Goal: Task Accomplishment & Management: Complete application form

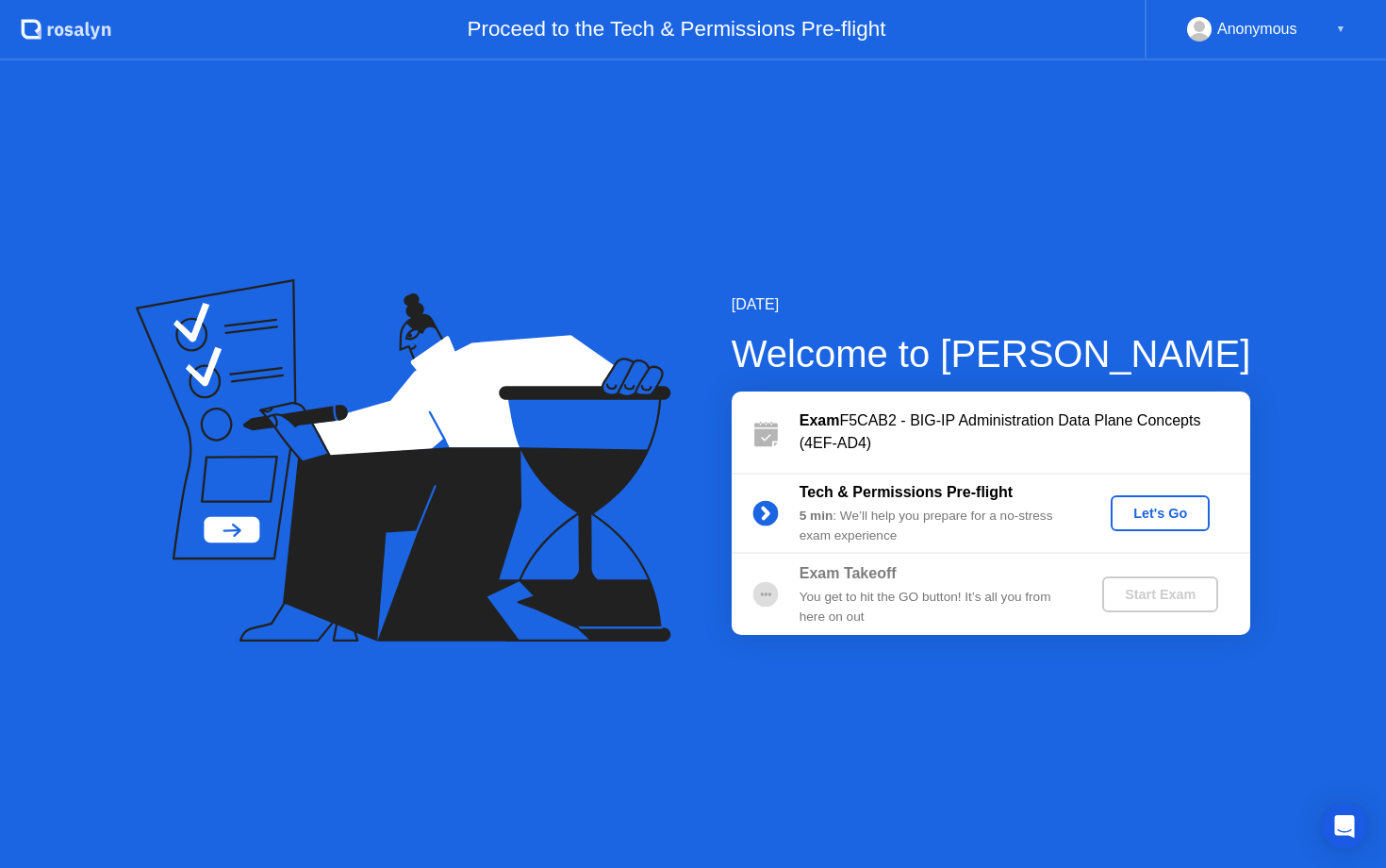
click at [1137, 507] on div "Let's Go" at bounding box center [1161, 513] width 84 height 16
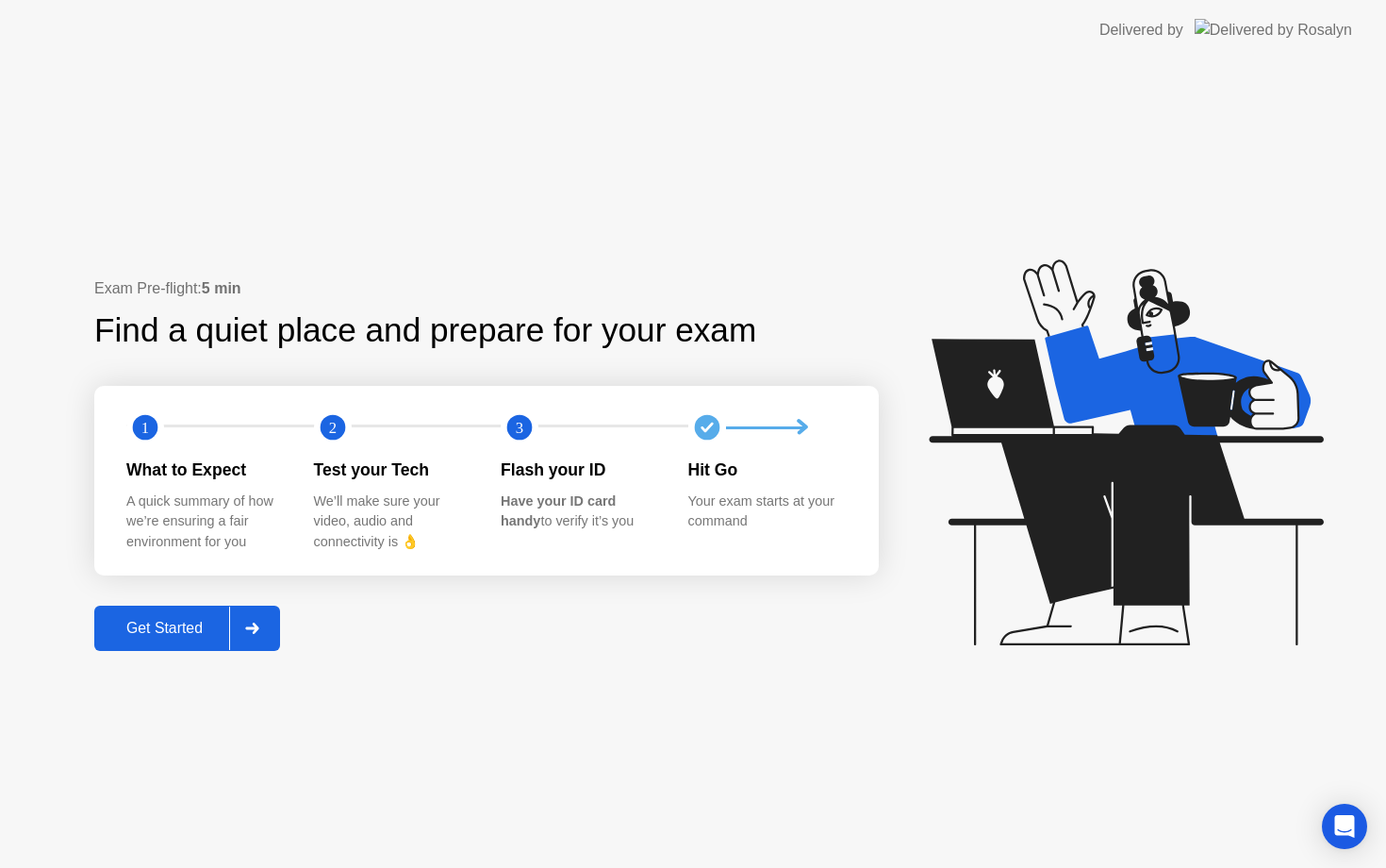
click at [131, 632] on div "Get Started" at bounding box center [164, 627] width 129 height 17
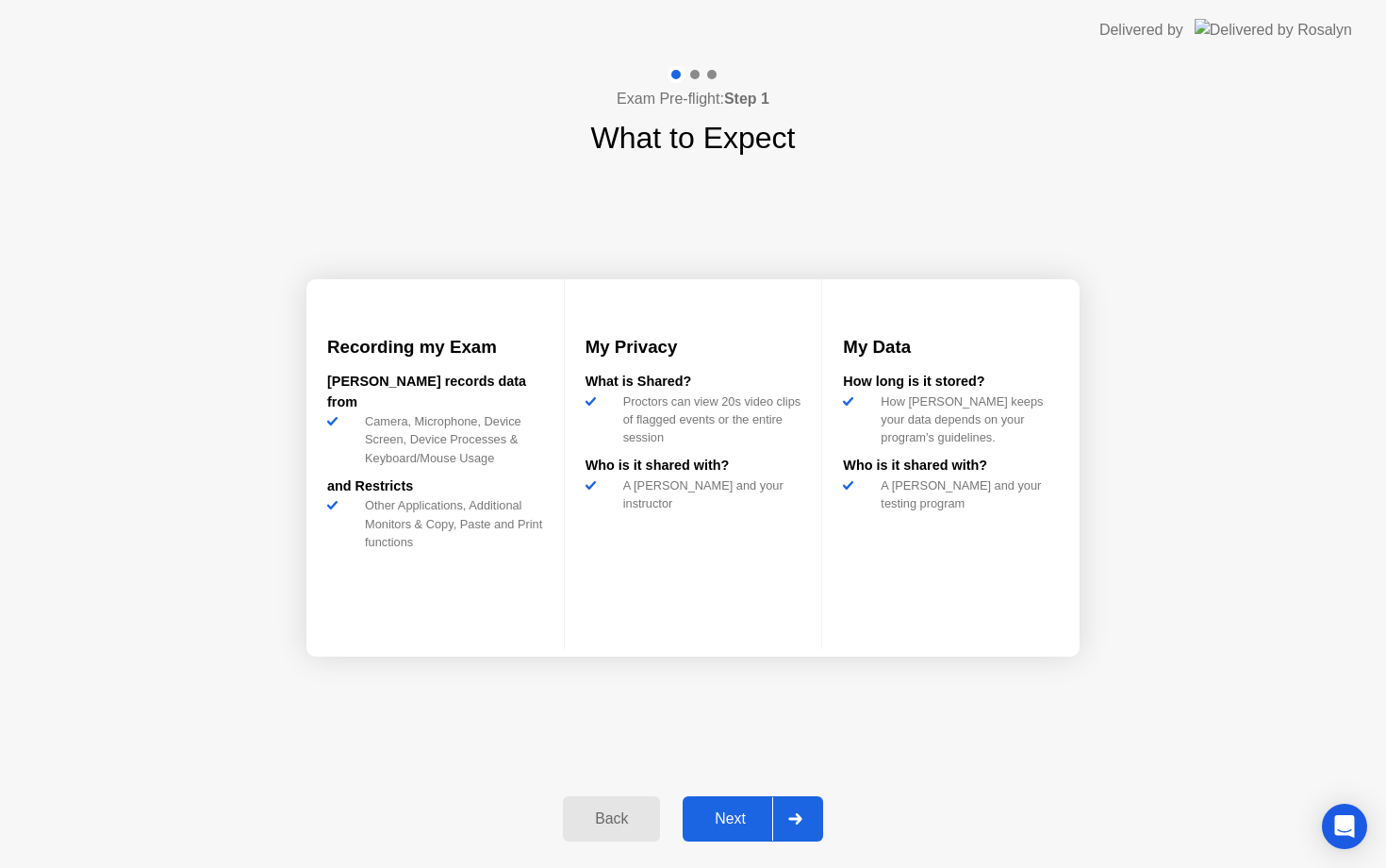
click at [732, 812] on div "Next" at bounding box center [730, 817] width 84 height 17
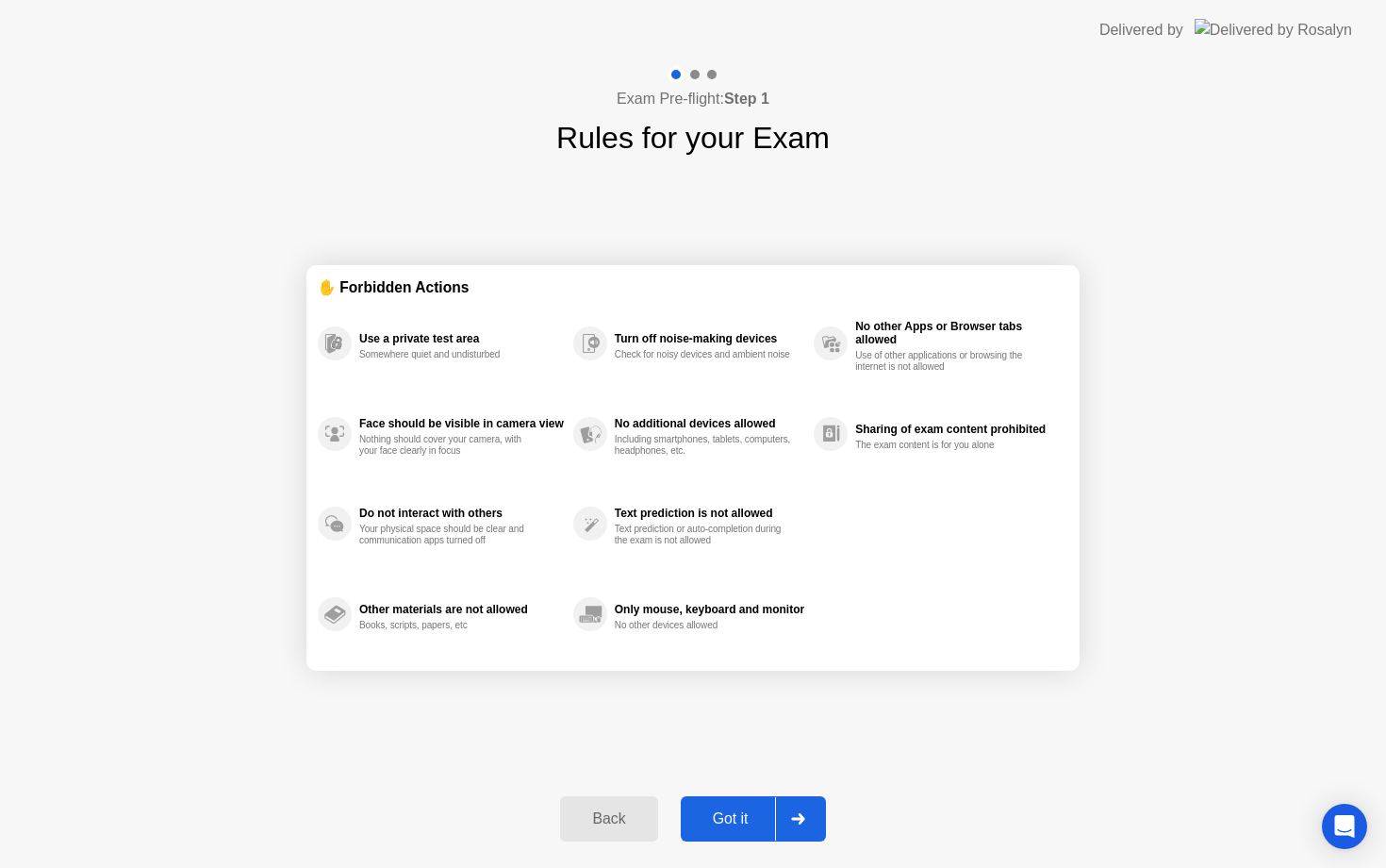
click at [732, 812] on div "Got it" at bounding box center [730, 817] width 88 height 17
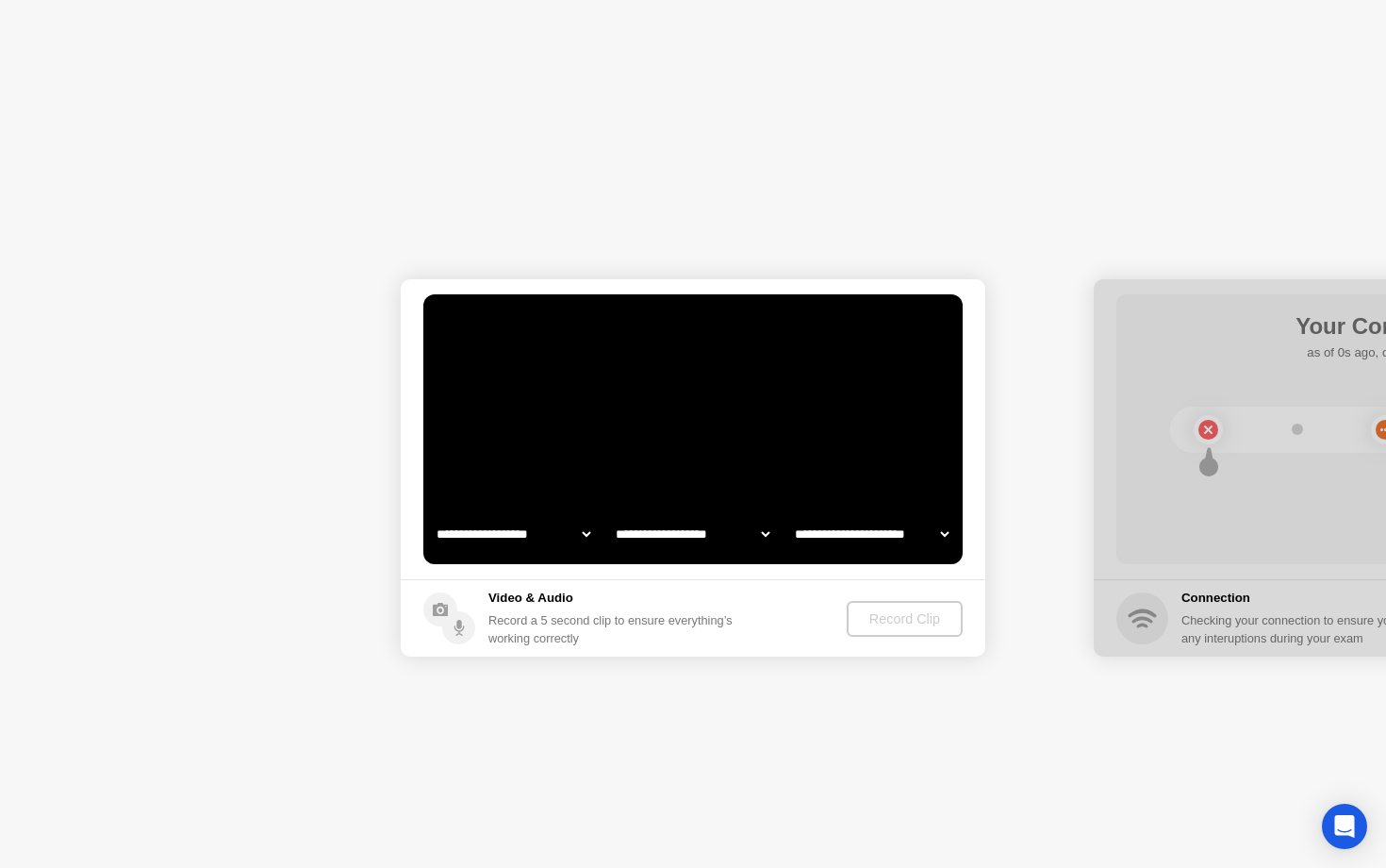
select select "**********"
select select "*******"
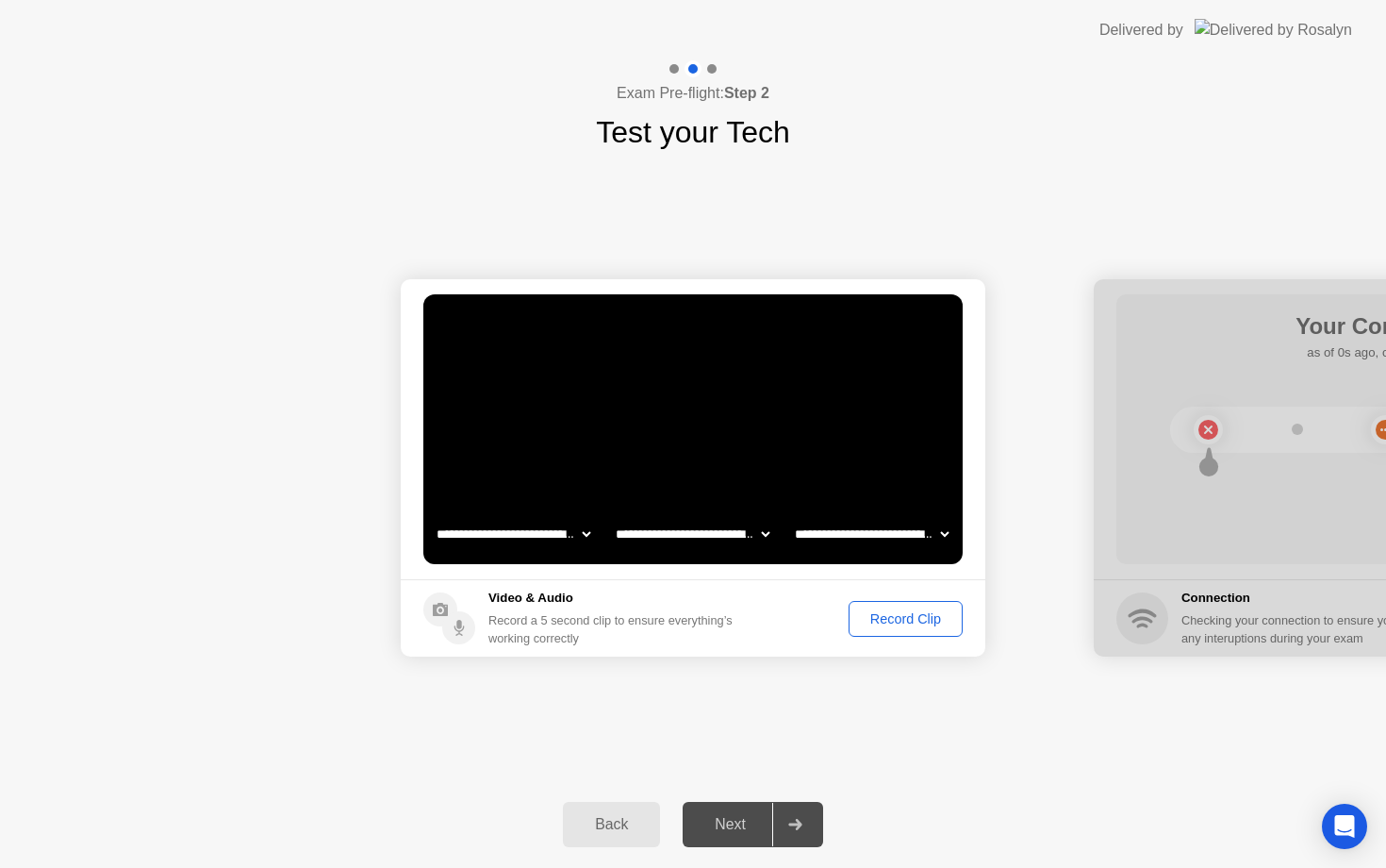
click at [892, 626] on div "Record Clip" at bounding box center [906, 619] width 101 height 16
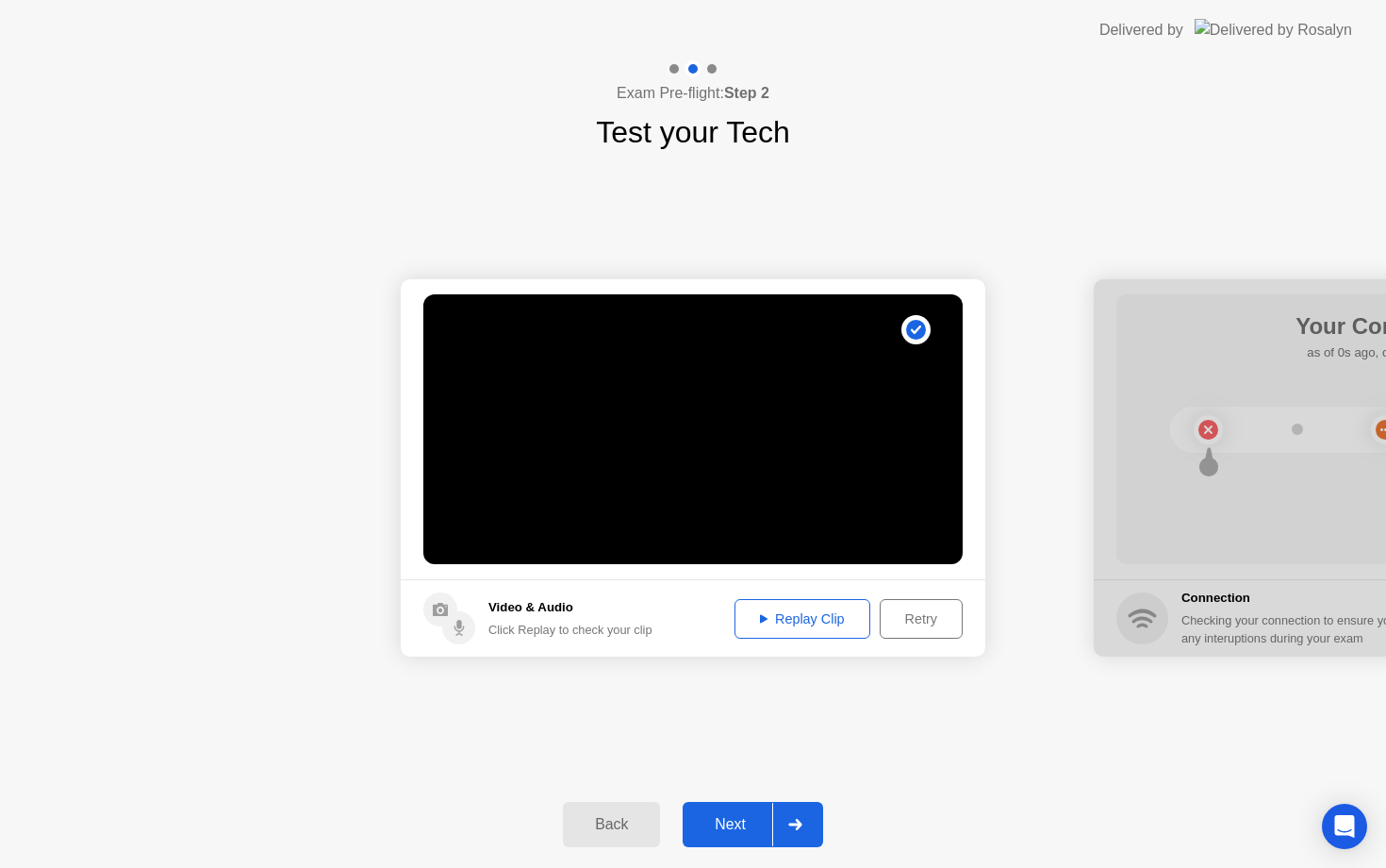
click at [742, 823] on div "Next" at bounding box center [730, 823] width 84 height 17
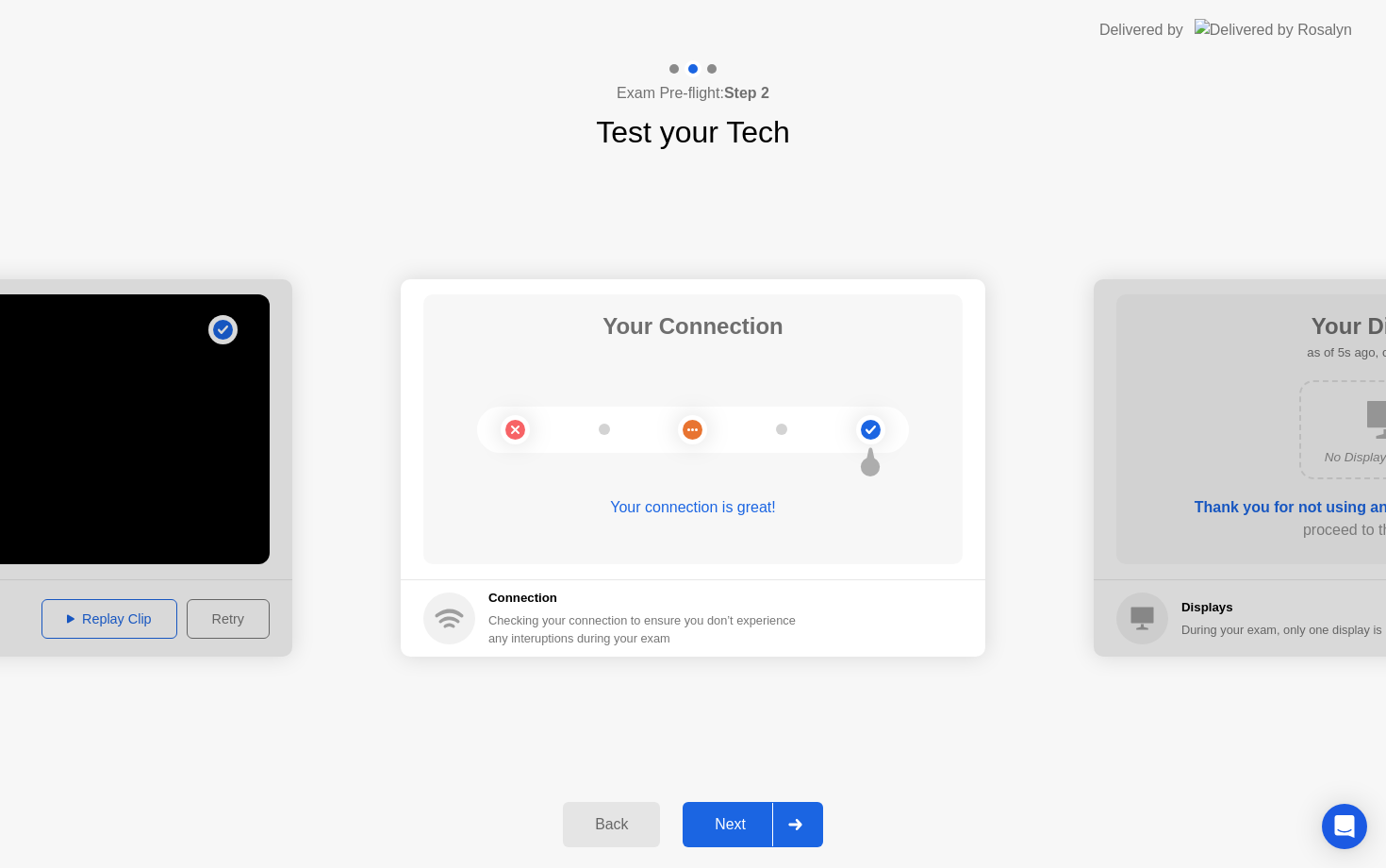
click at [730, 816] on div "Next" at bounding box center [730, 823] width 84 height 17
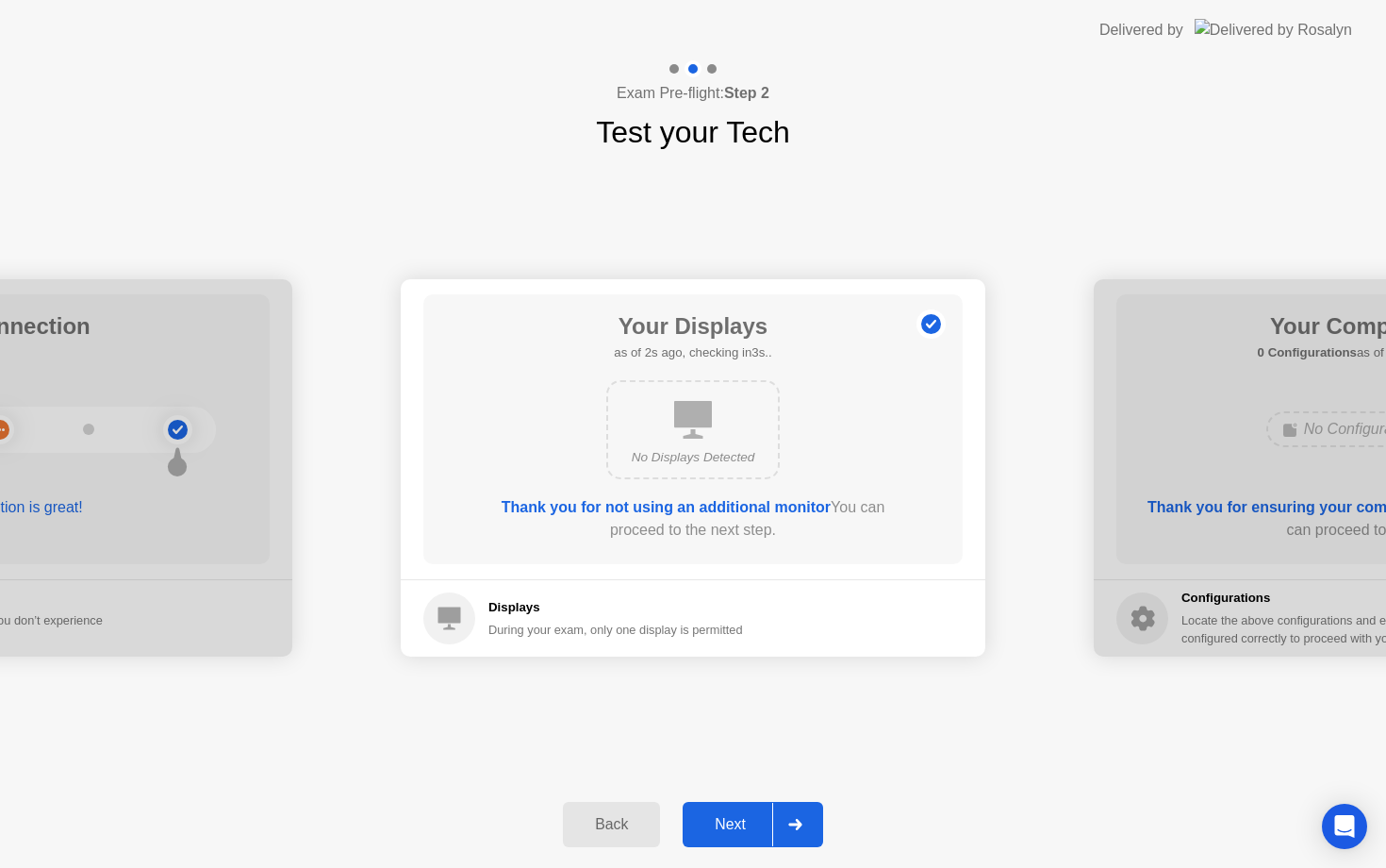
click at [731, 840] on button "Next" at bounding box center [752, 824] width 141 height 46
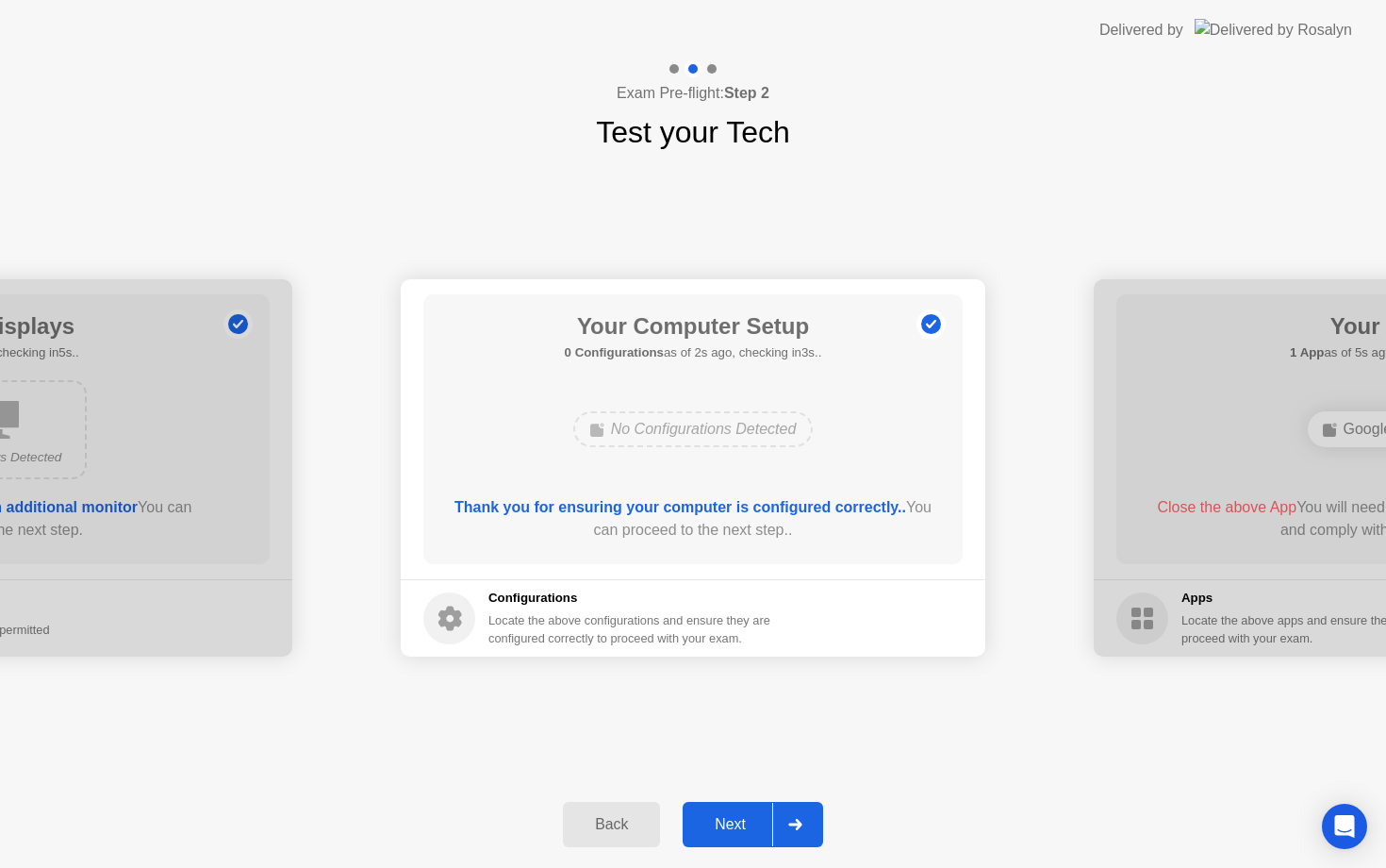
click at [730, 833] on div "Next" at bounding box center [730, 823] width 84 height 17
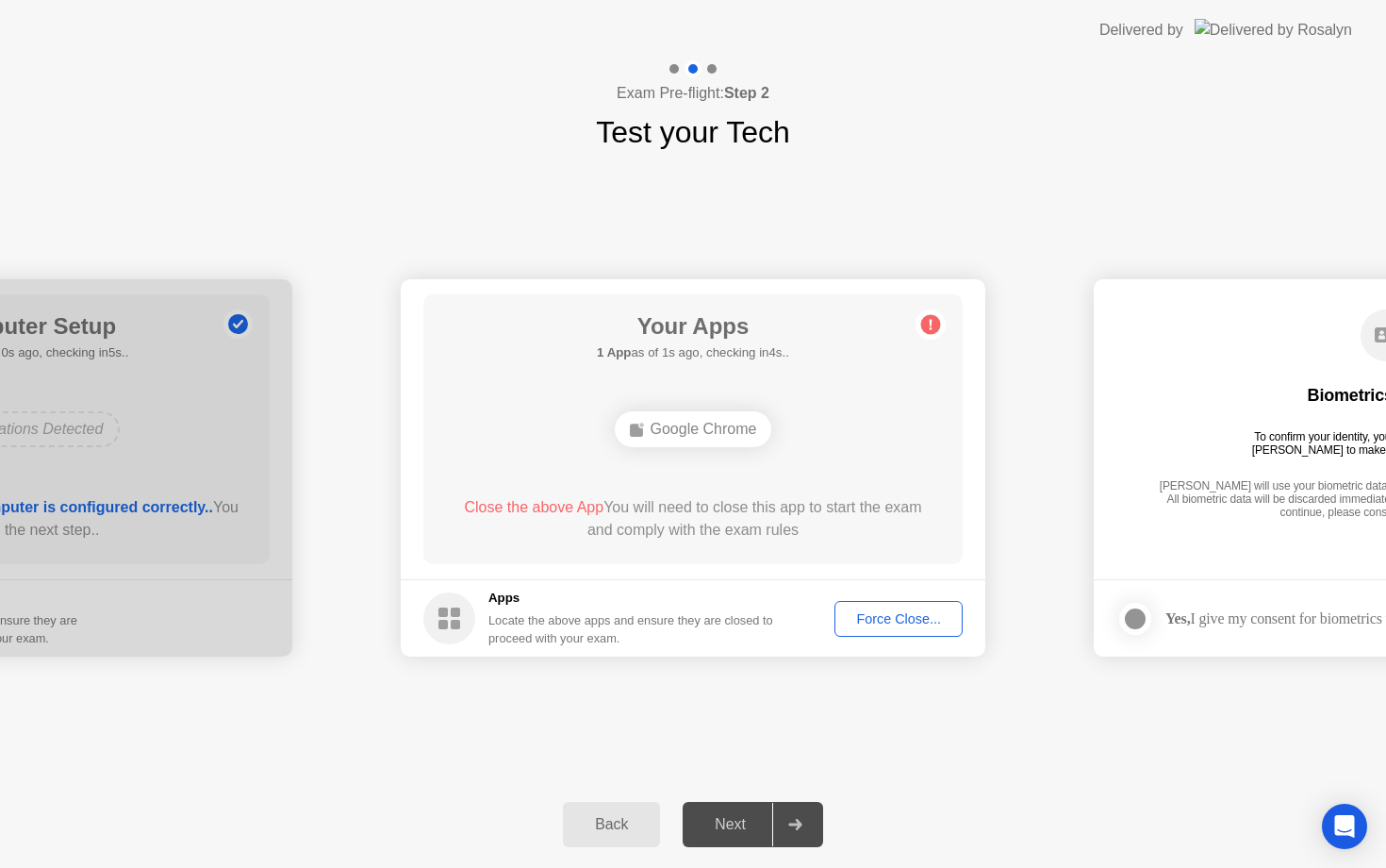
click at [903, 625] on div "Force Close..." at bounding box center [898, 619] width 115 height 16
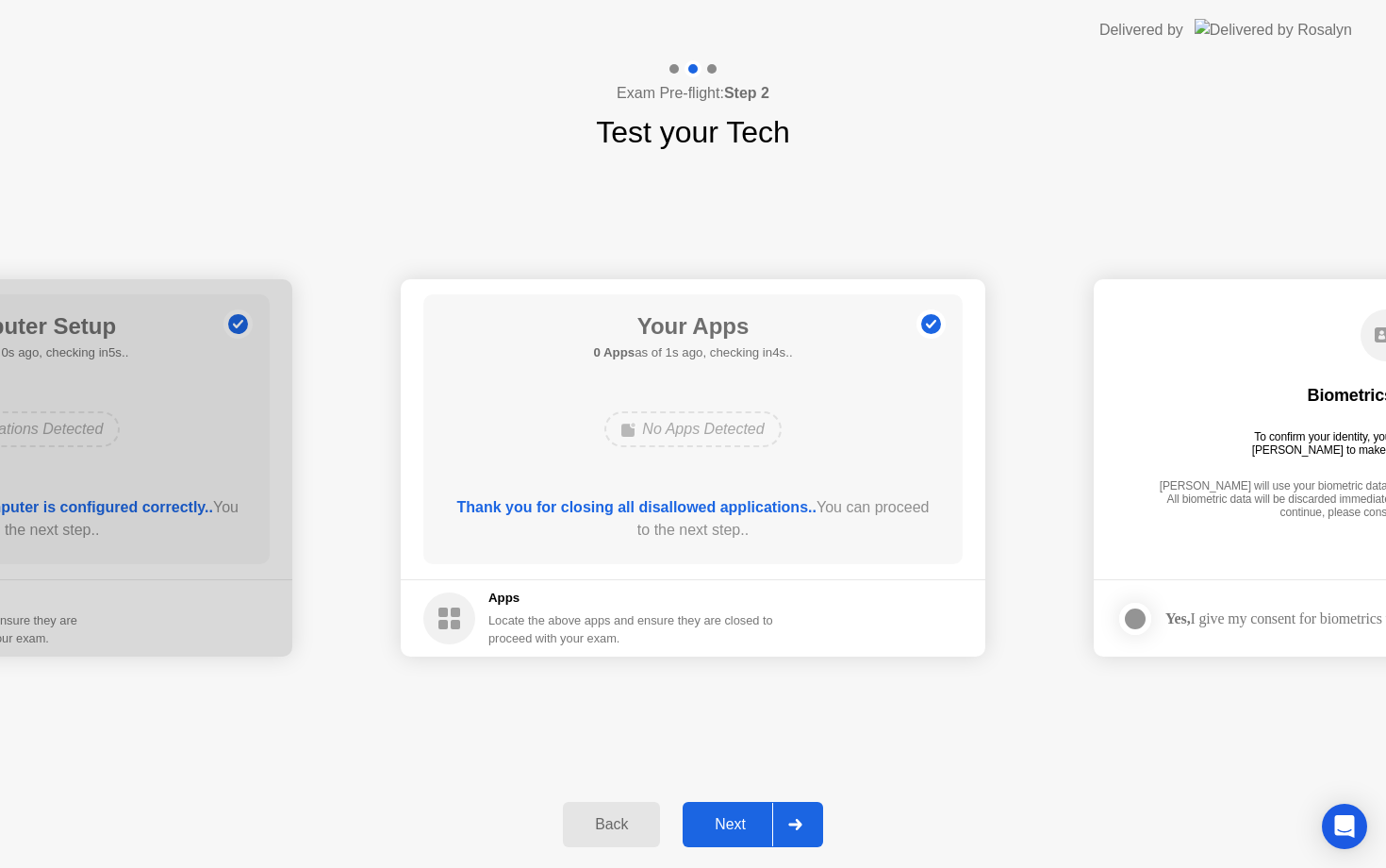
click at [742, 817] on div "Next" at bounding box center [730, 823] width 84 height 17
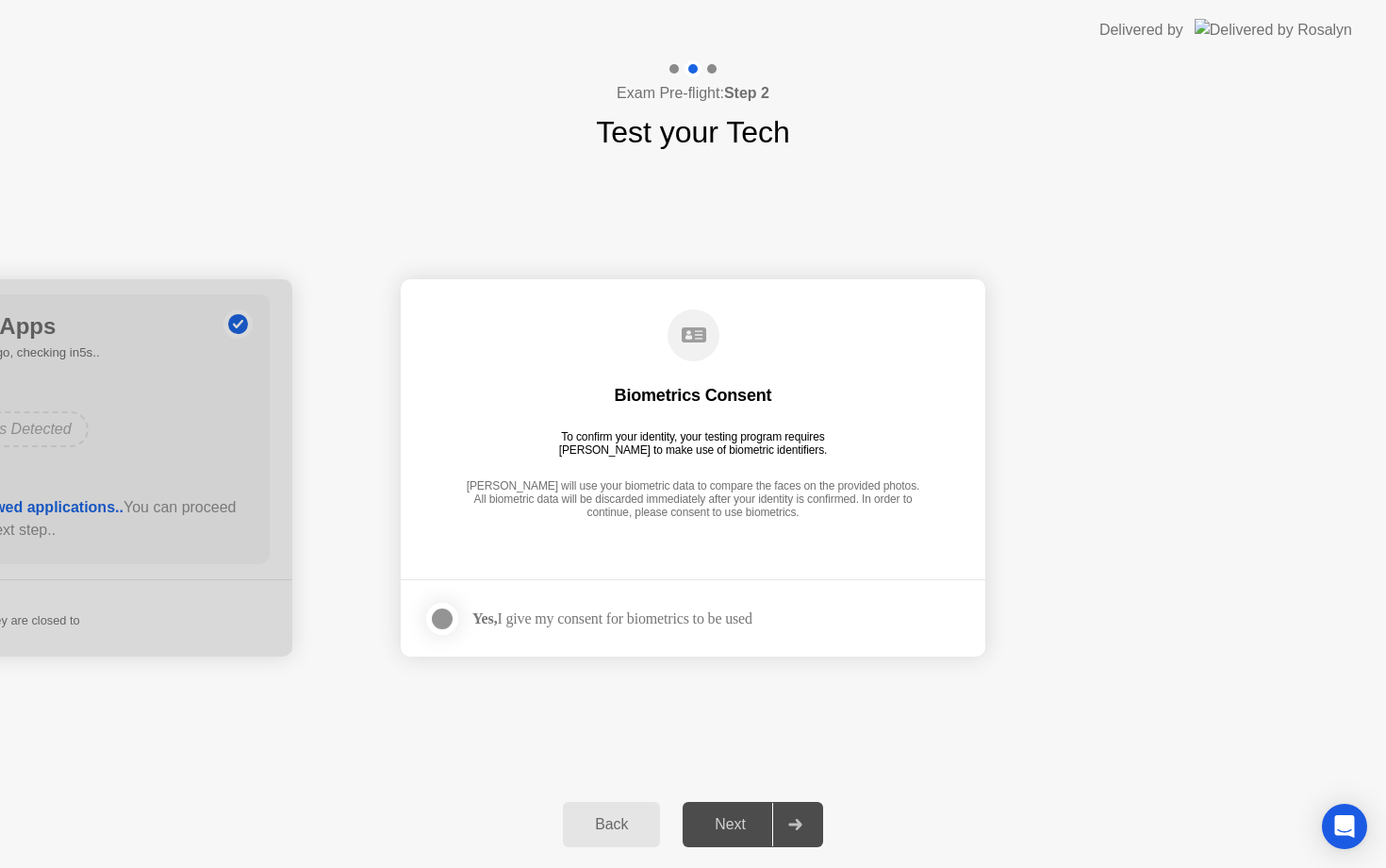
click at [445, 609] on div at bounding box center [441, 618] width 22 height 22
click at [736, 820] on div "Next" at bounding box center [730, 823] width 84 height 17
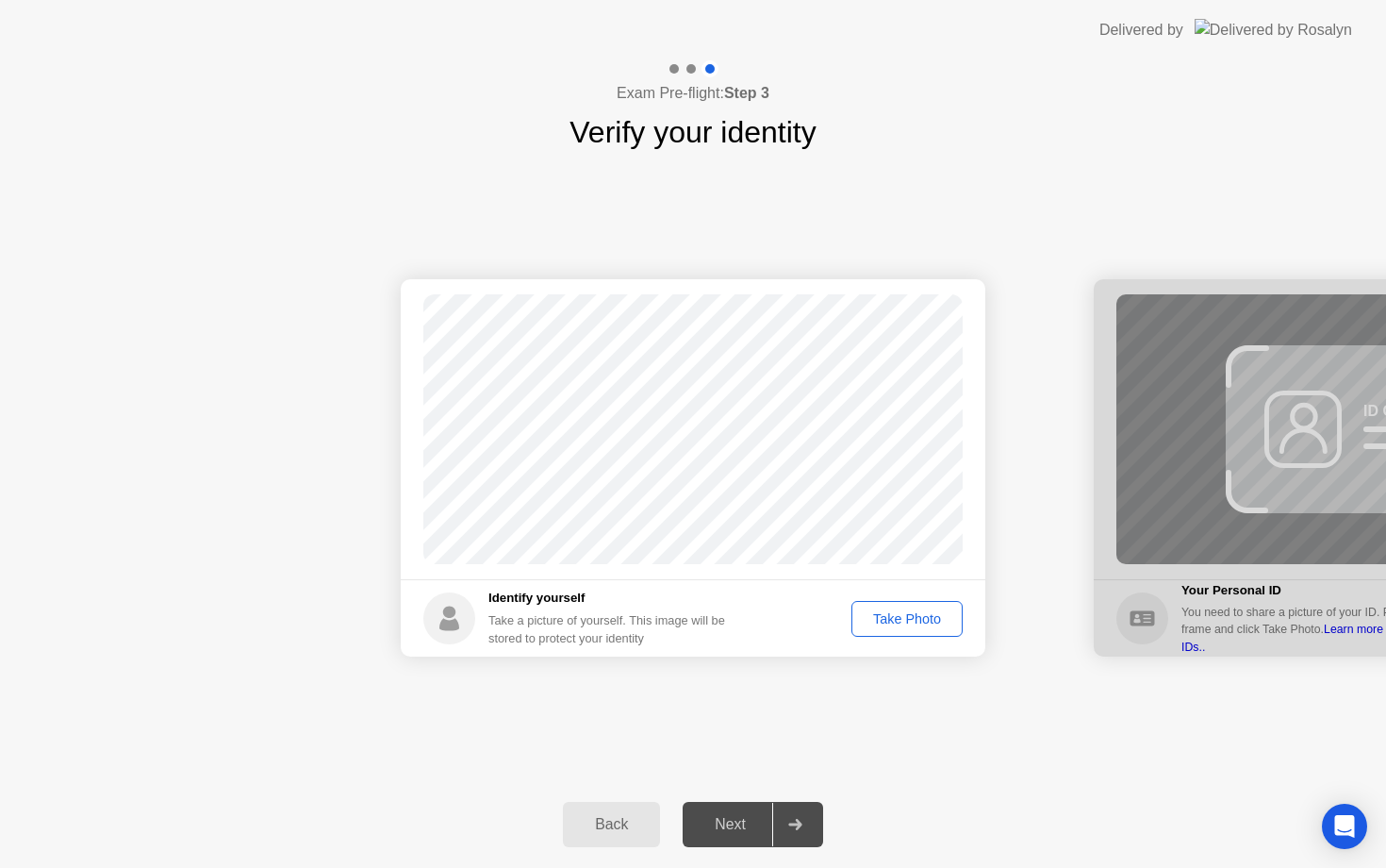
click at [876, 623] on div "Take Photo" at bounding box center [907, 619] width 98 height 16
click at [729, 828] on div "Next" at bounding box center [730, 823] width 84 height 17
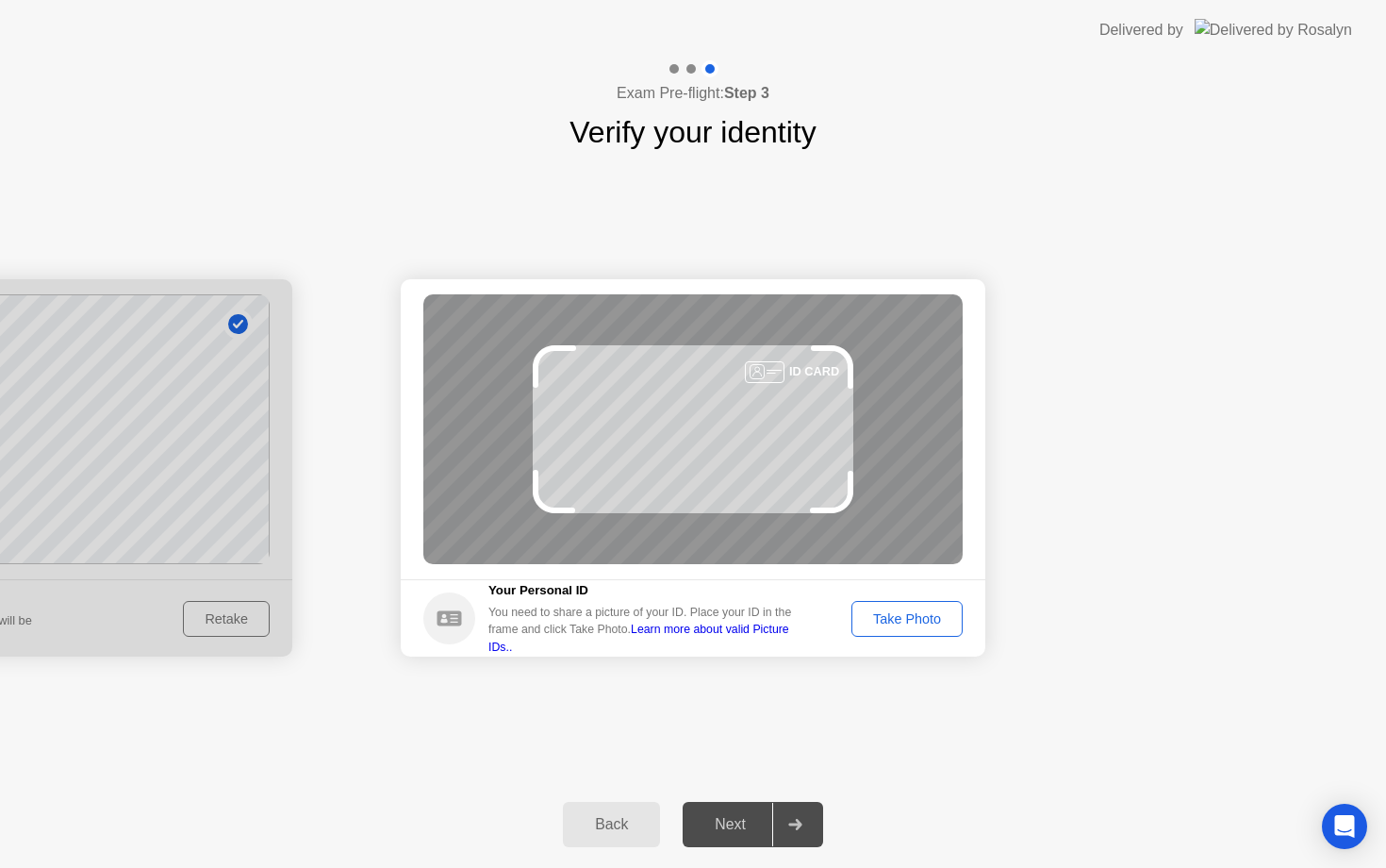
click at [898, 614] on div "Take Photo" at bounding box center [907, 619] width 98 height 16
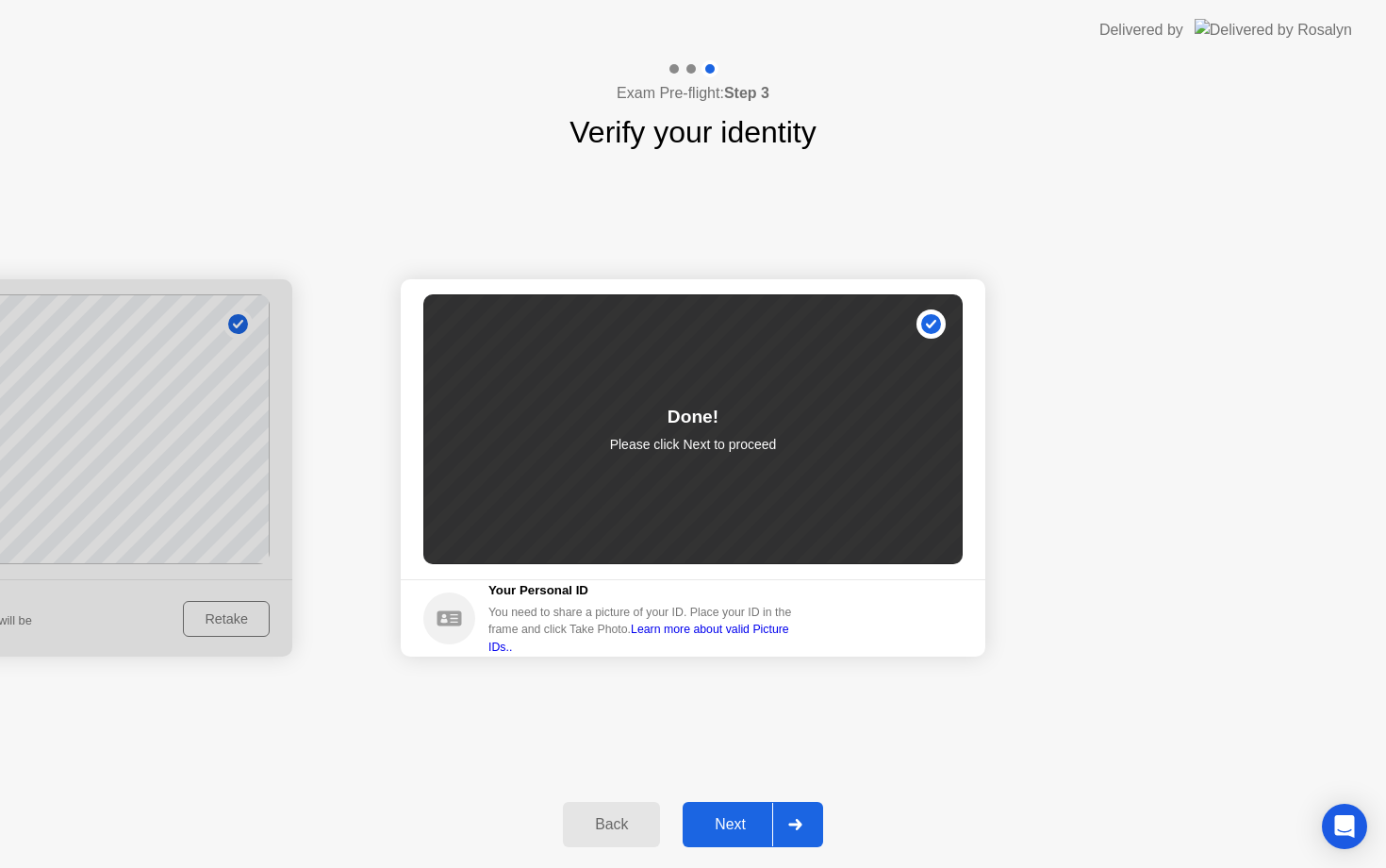
click at [734, 817] on div "Next" at bounding box center [730, 823] width 84 height 17
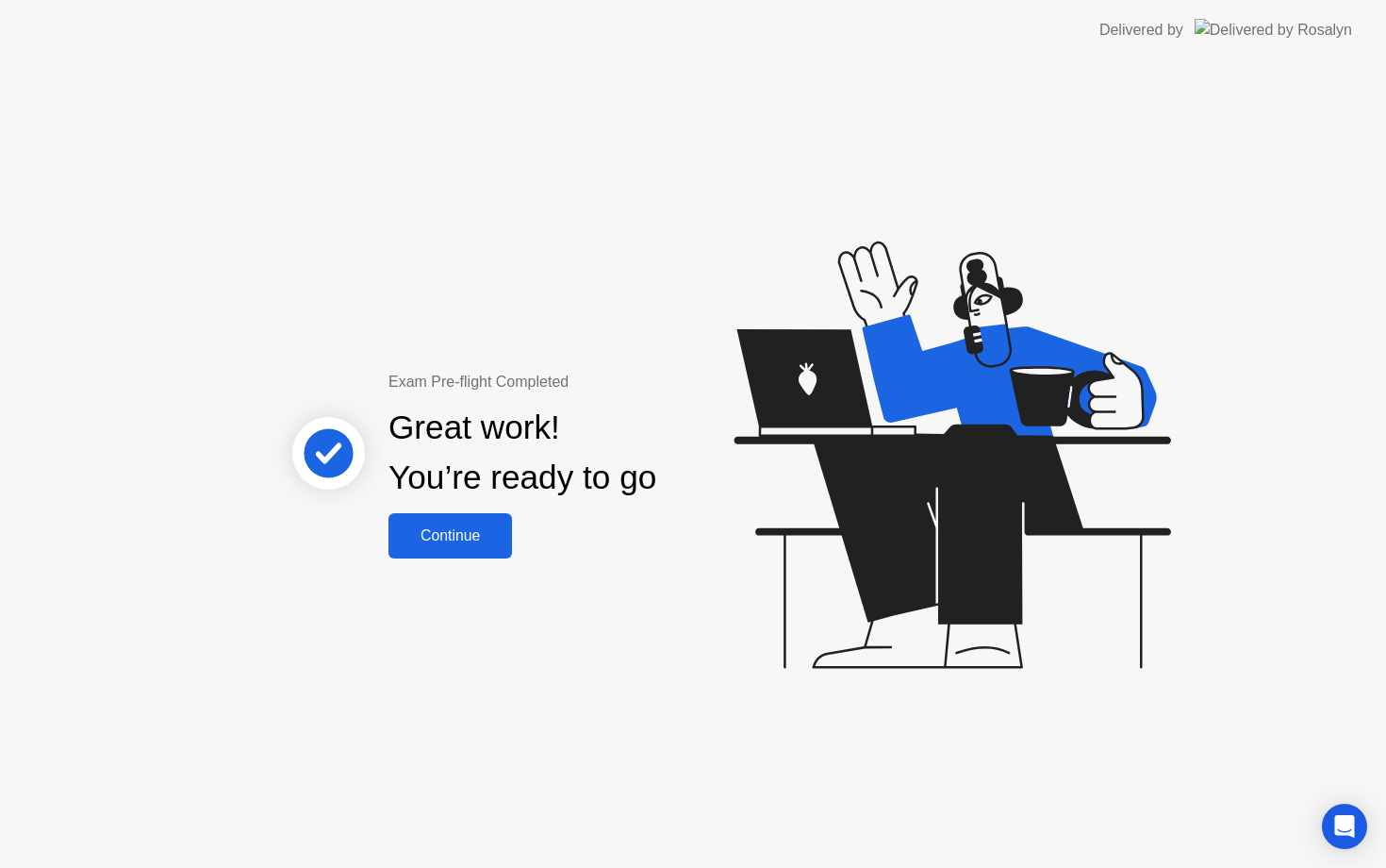
click at [460, 539] on div "Continue" at bounding box center [450, 535] width 112 height 17
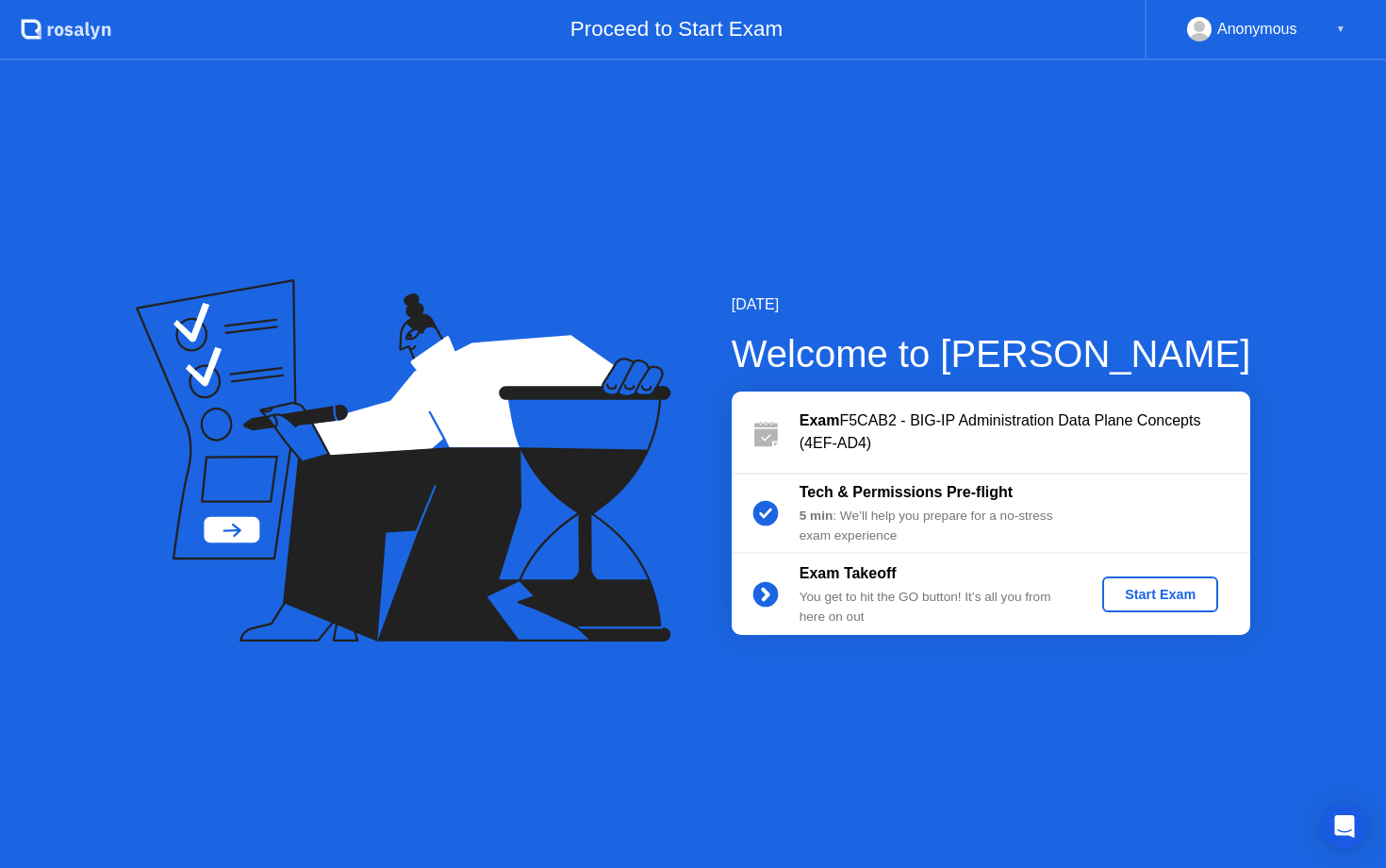
click at [1149, 593] on div "Start Exam" at bounding box center [1161, 594] width 101 height 16
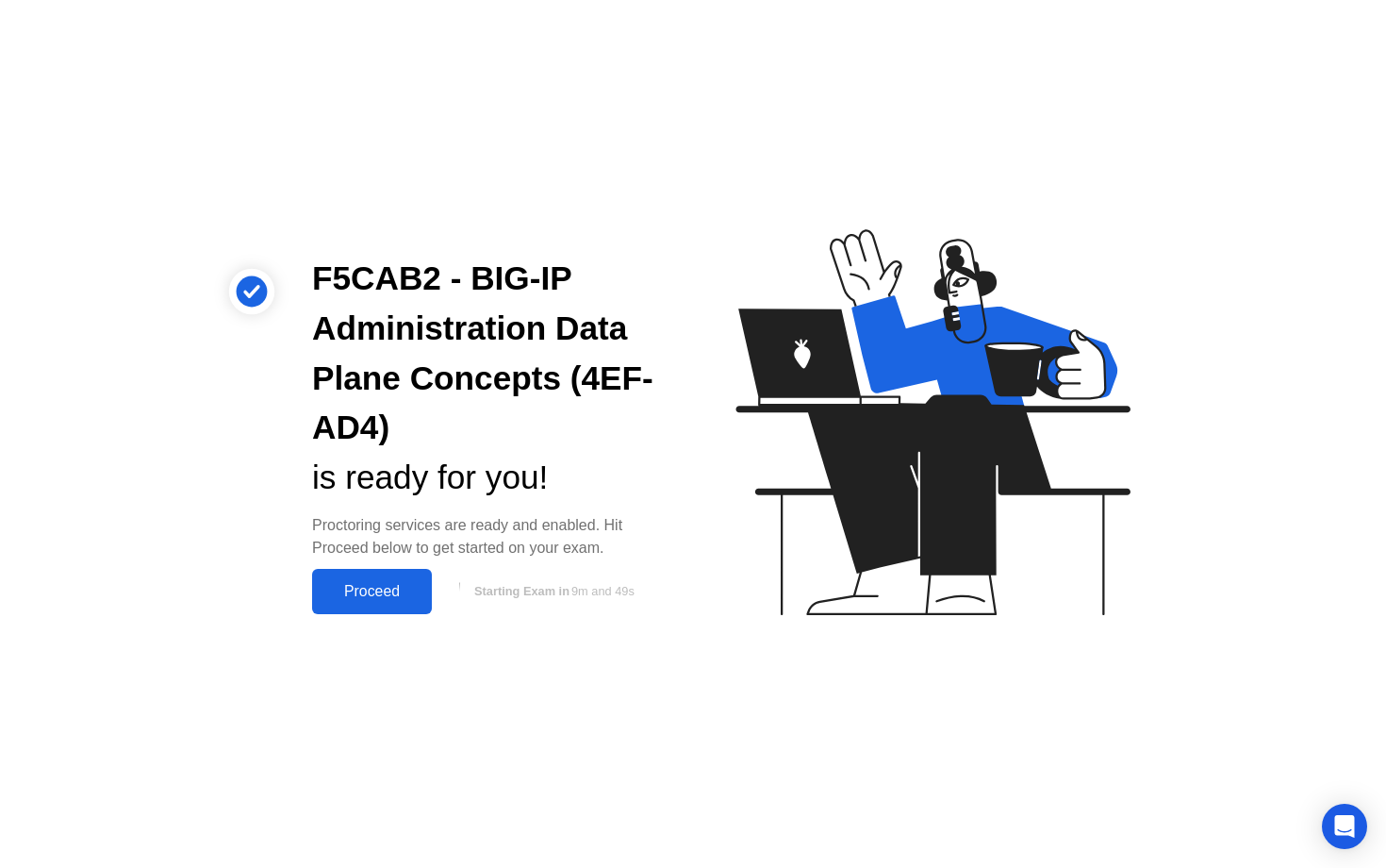
click at [380, 586] on div "Proceed" at bounding box center [372, 591] width 109 height 17
